Goal: Information Seeking & Learning: Learn about a topic

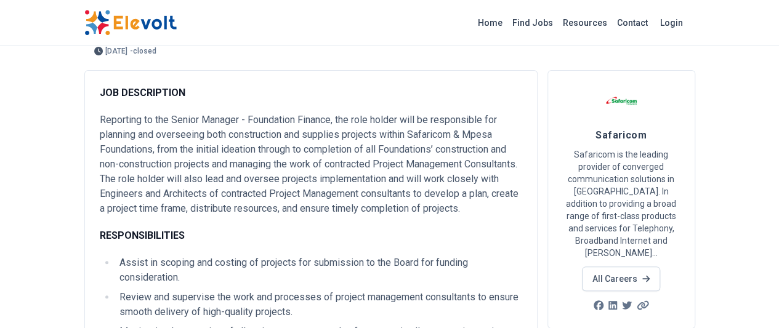
scroll to position [123, 0]
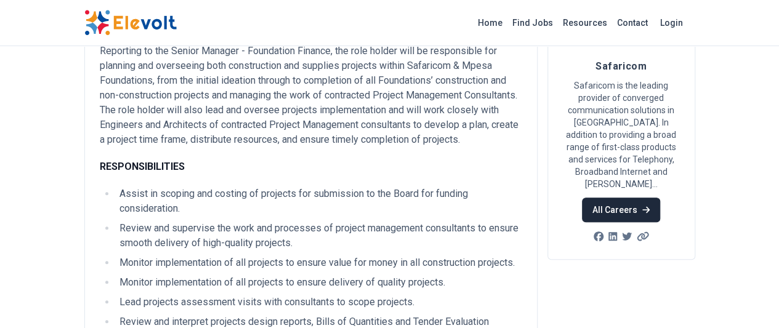
click at [660, 198] on link "All Careers" at bounding box center [621, 210] width 78 height 25
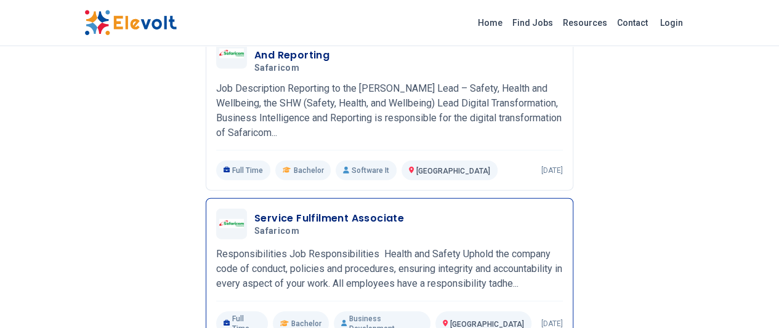
scroll to position [1417, 0]
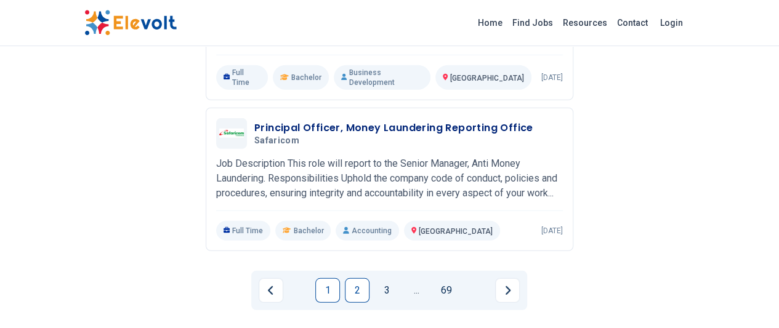
click at [362, 278] on link "2" at bounding box center [357, 290] width 25 height 25
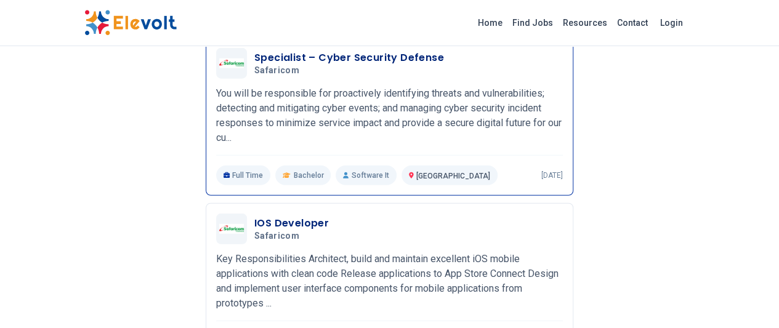
scroll to position [1540, 0]
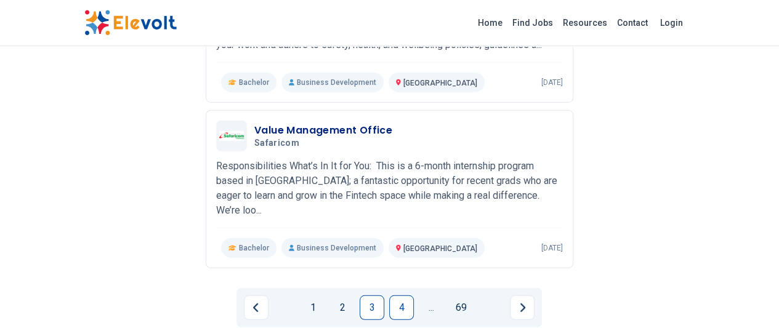
click at [410, 296] on link "4" at bounding box center [401, 308] width 25 height 25
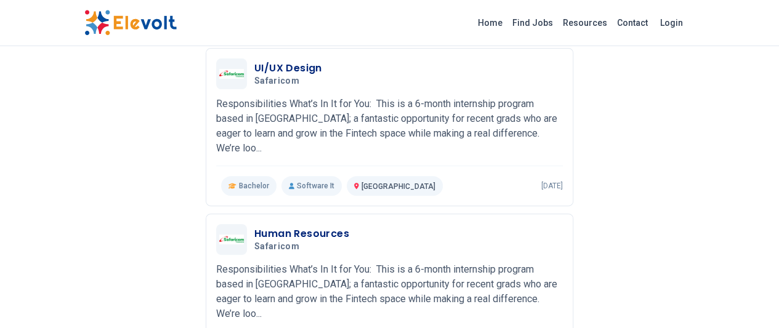
scroll to position [355, 0]
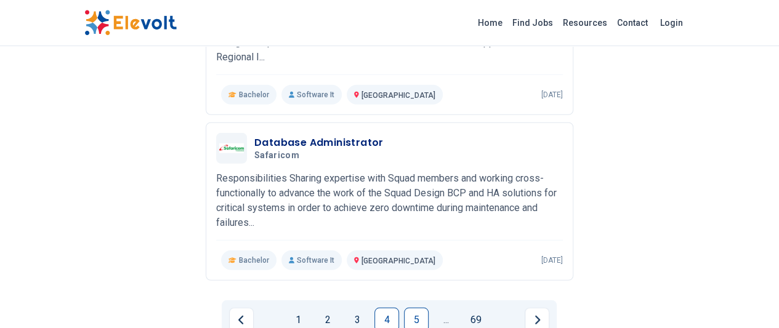
click at [412, 308] on link "5" at bounding box center [416, 320] width 25 height 25
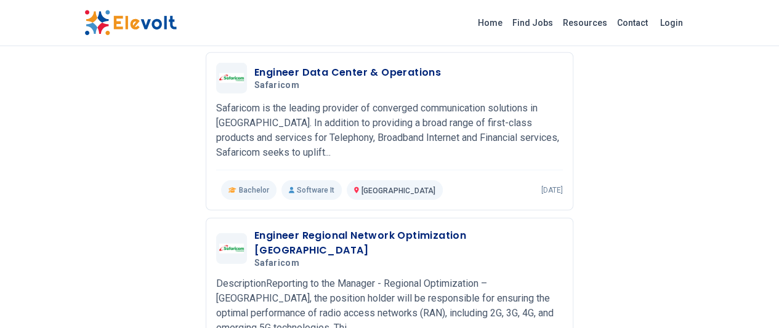
scroll to position [1478, 0]
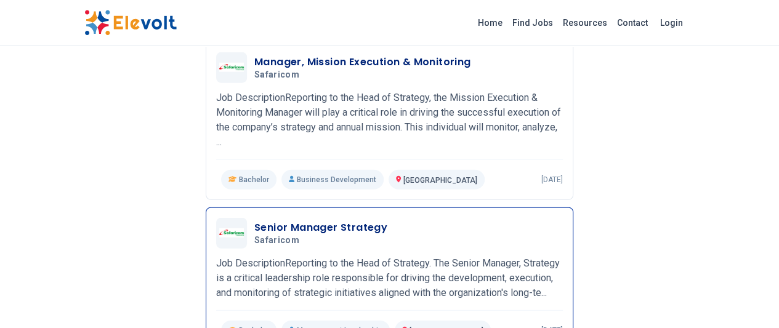
scroll to position [1540, 0]
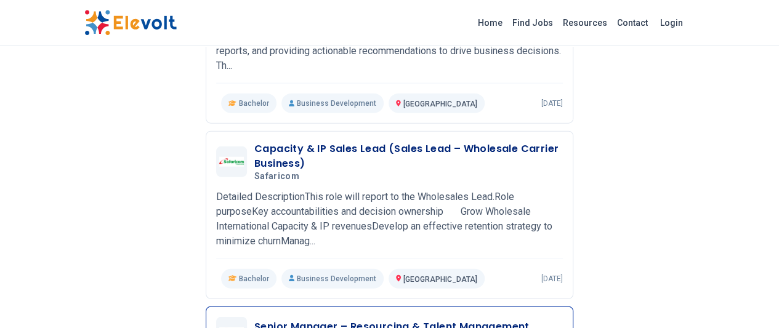
scroll to position [1478, 0]
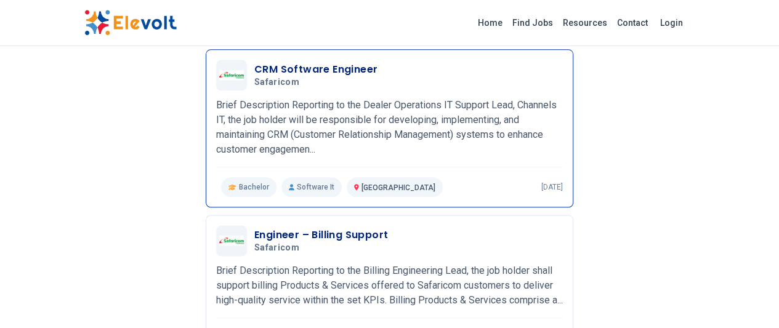
scroll to position [678, 0]
